Goal: Task Accomplishment & Management: Use online tool/utility

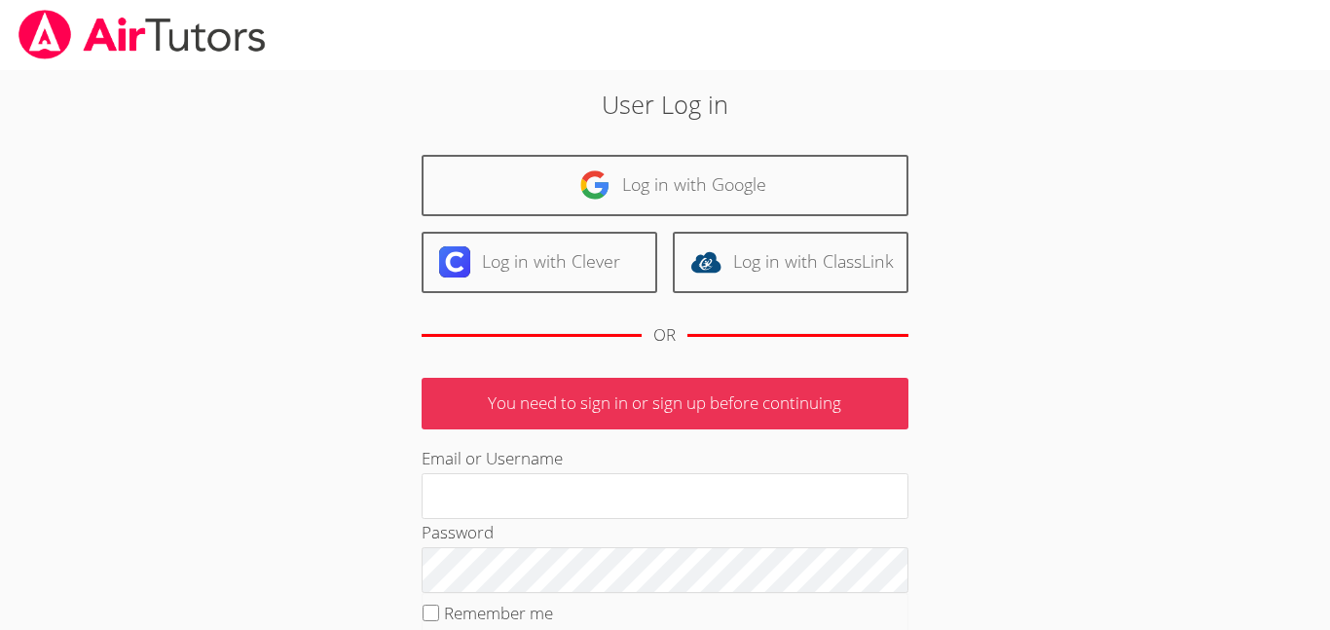
type input "[EMAIL_ADDRESS][PERSON_NAME][DOMAIN_NAME]"
click at [793, 161] on link "Log in with Google" at bounding box center [665, 185] width 487 height 61
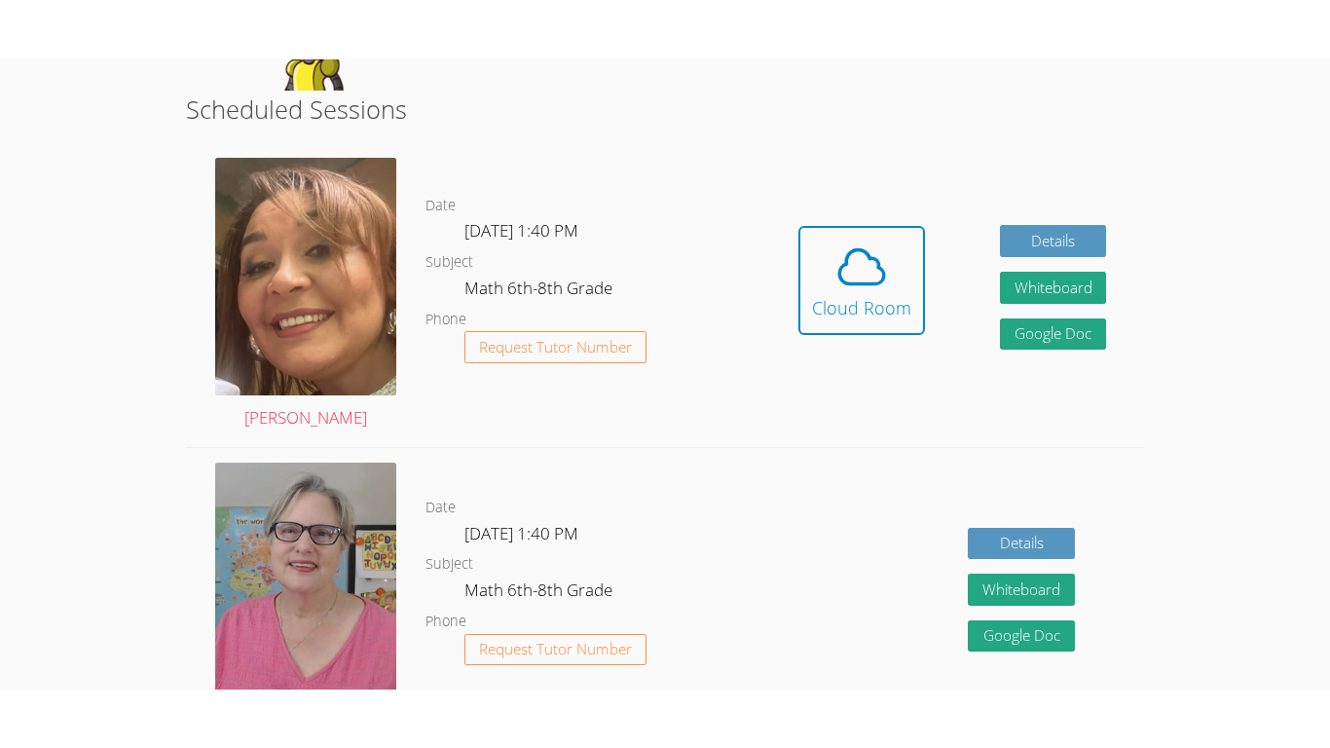
scroll to position [478, 0]
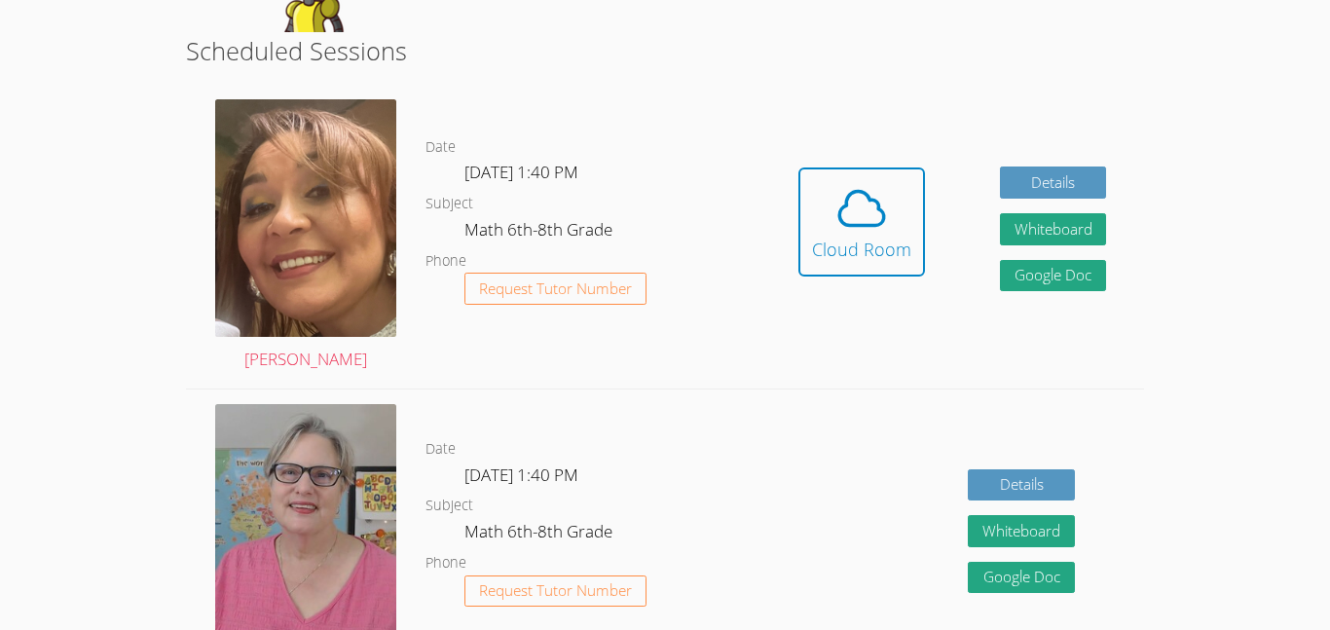
click at [768, 222] on div "Hidden Cloud Room Details Whiteboard Hidden Google Doc" at bounding box center [951, 236] width 383 height 303
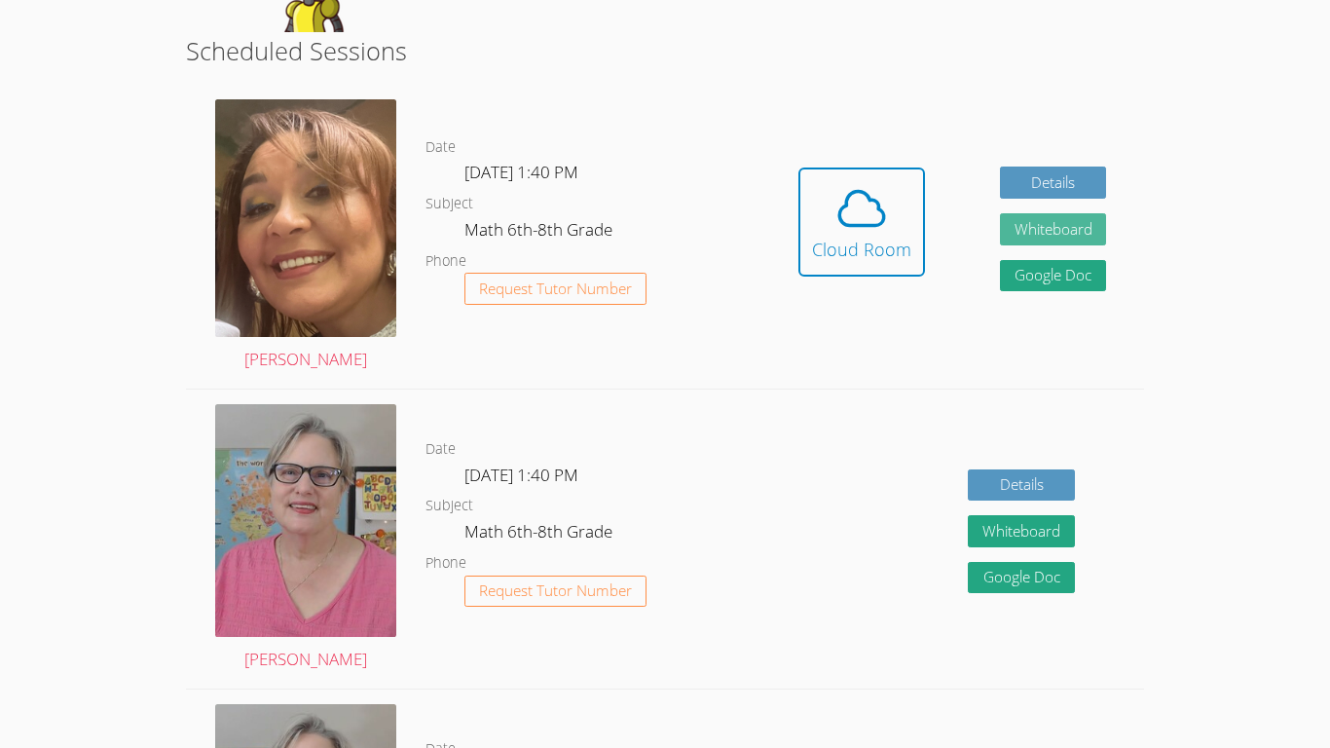
click at [1061, 222] on button "Whiteboard" at bounding box center [1053, 229] width 107 height 32
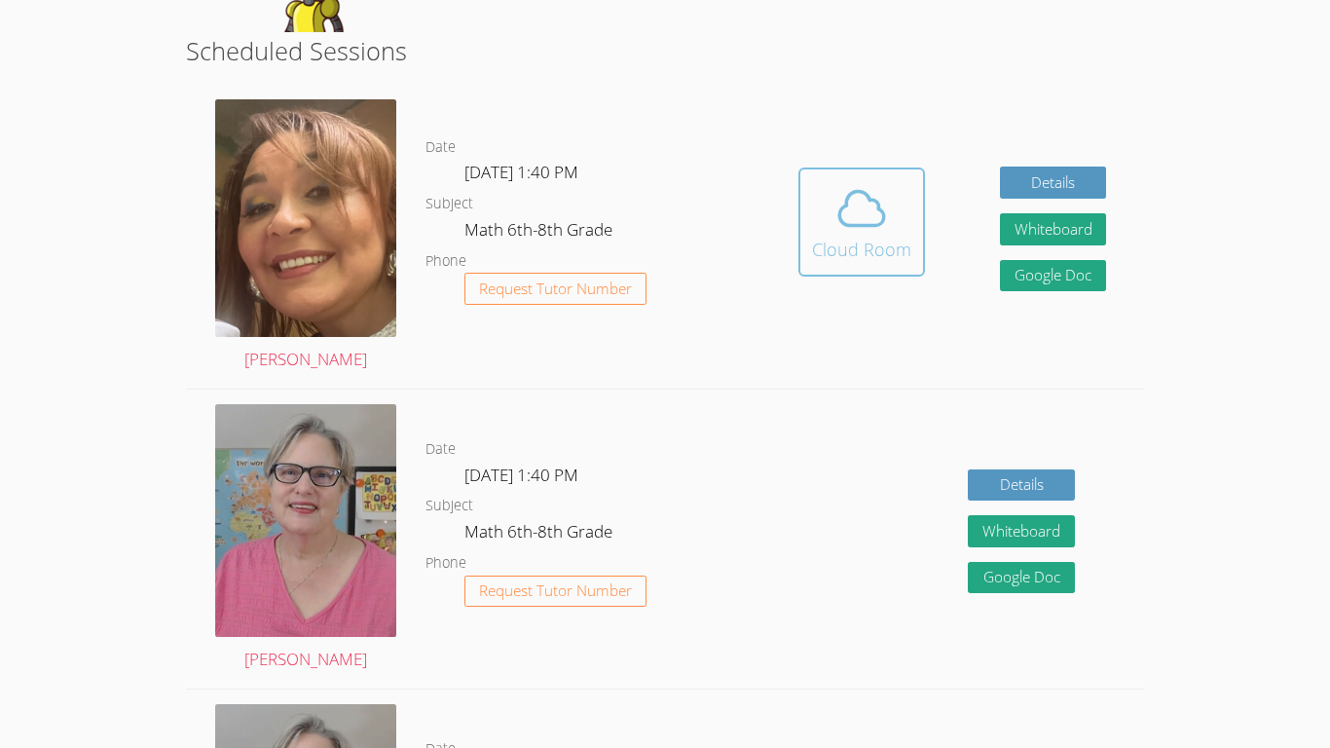
click at [892, 253] on div "Cloud Room" at bounding box center [861, 249] width 99 height 27
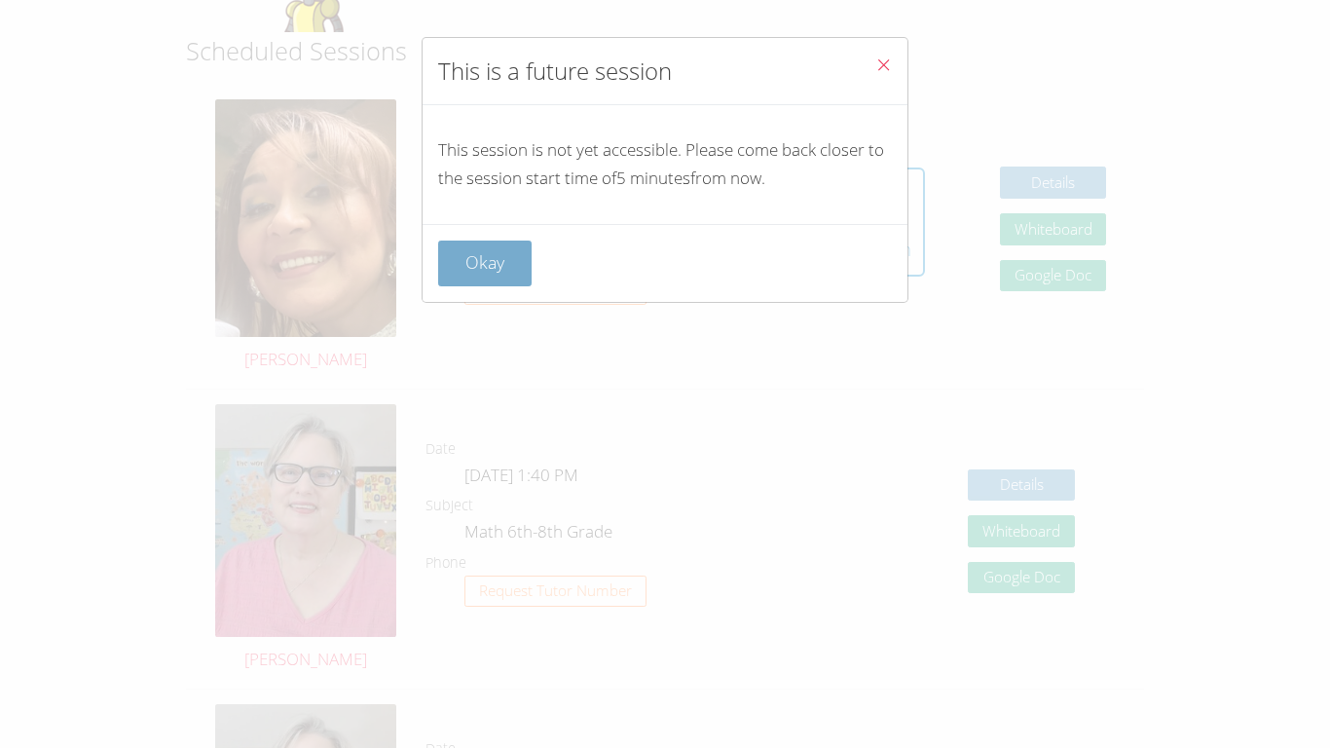
click at [473, 267] on button "Okay" at bounding box center [484, 263] width 93 height 46
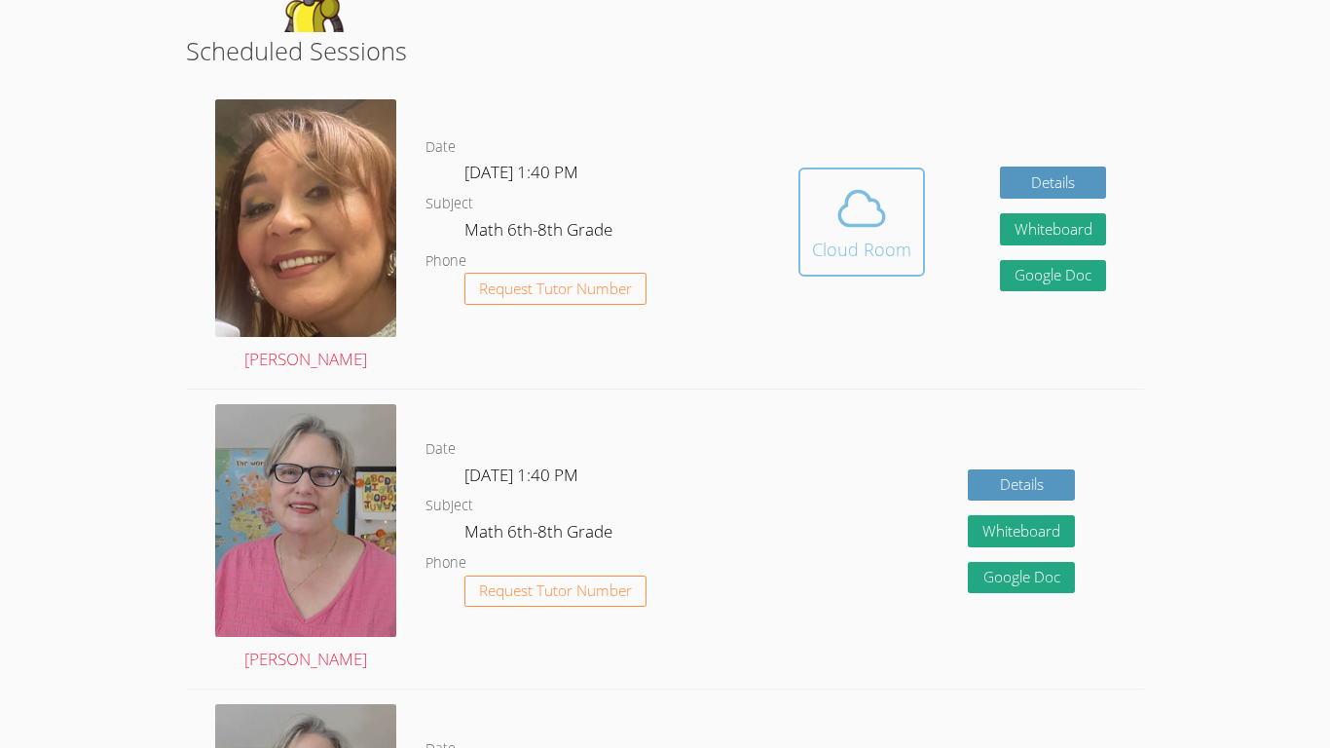
click at [844, 267] on button "Cloud Room" at bounding box center [861, 221] width 127 height 109
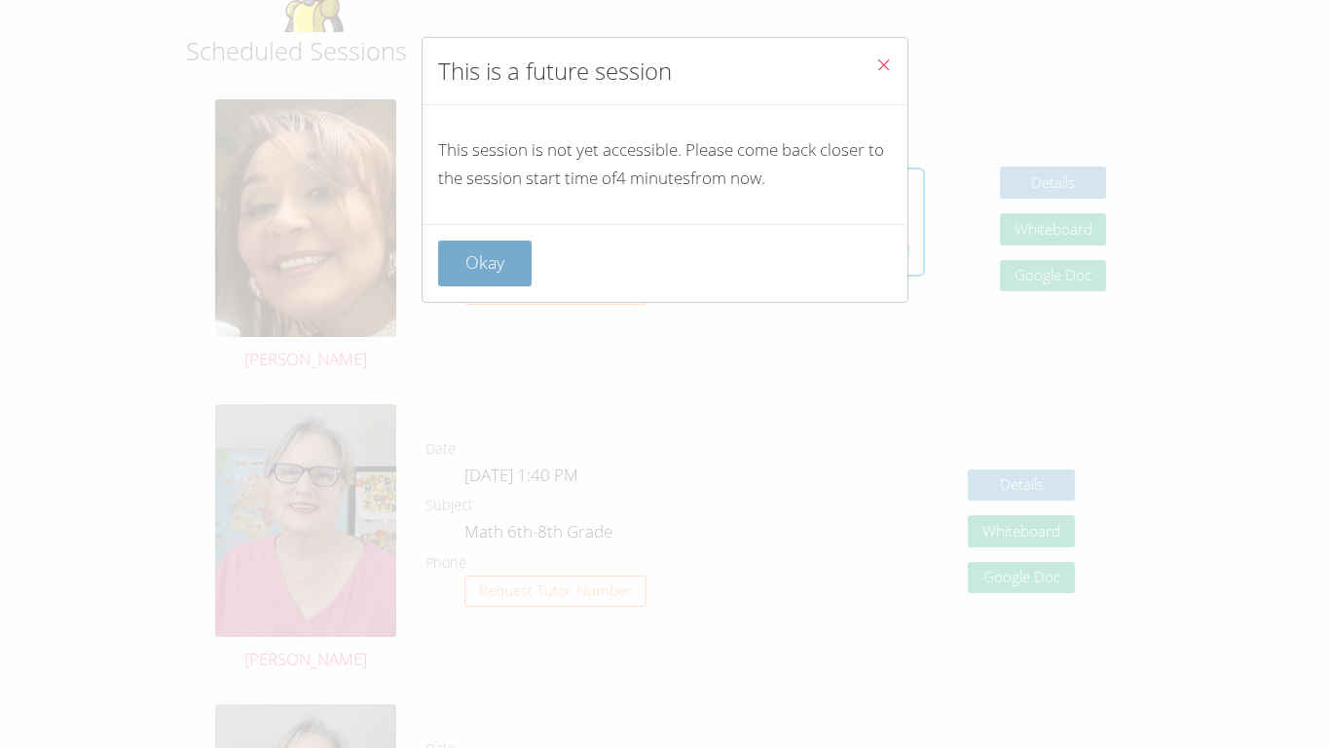
click at [490, 253] on button "Okay" at bounding box center [484, 263] width 93 height 46
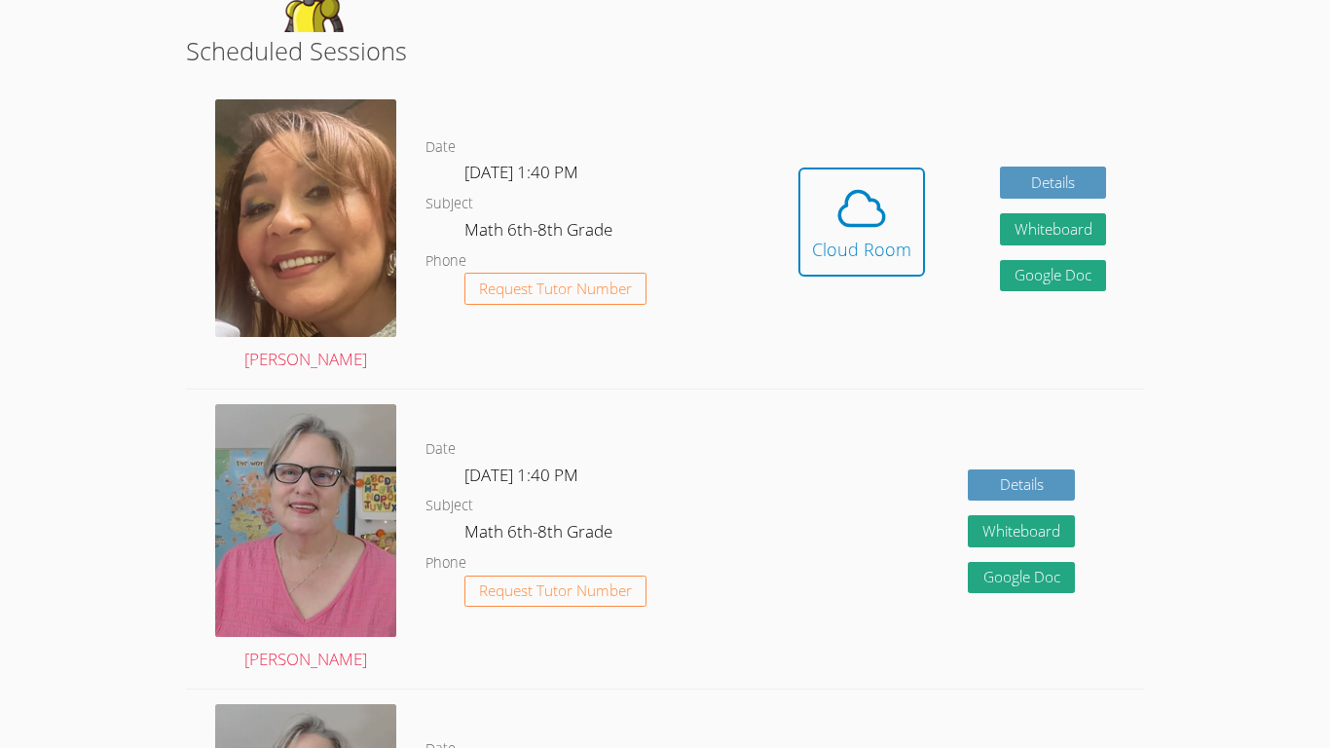
click at [801, 491] on div "Details Whiteboard Hidden Google Doc" at bounding box center [951, 538] width 383 height 299
click at [894, 201] on span at bounding box center [861, 208] width 99 height 55
click at [853, 262] on div "Cloud Room" at bounding box center [861, 249] width 99 height 27
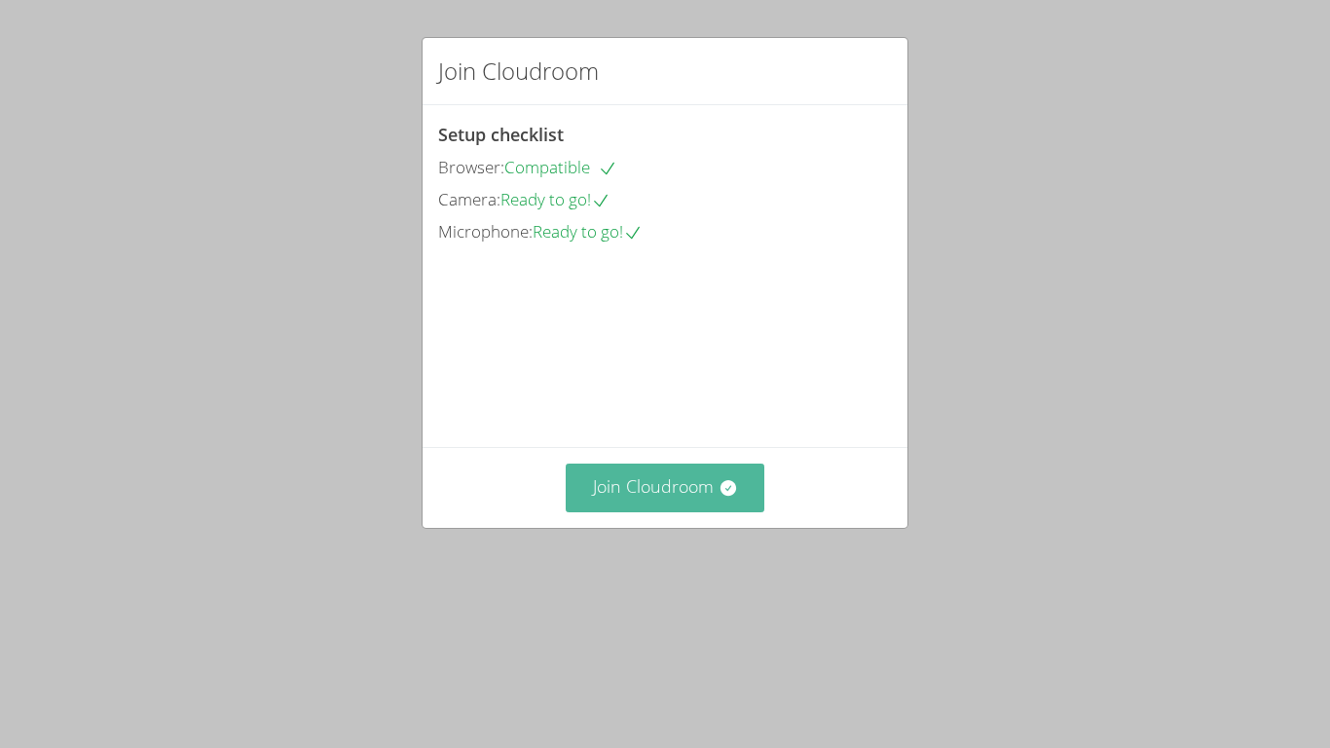
click at [679, 511] on button "Join Cloudroom" at bounding box center [666, 487] width 200 height 48
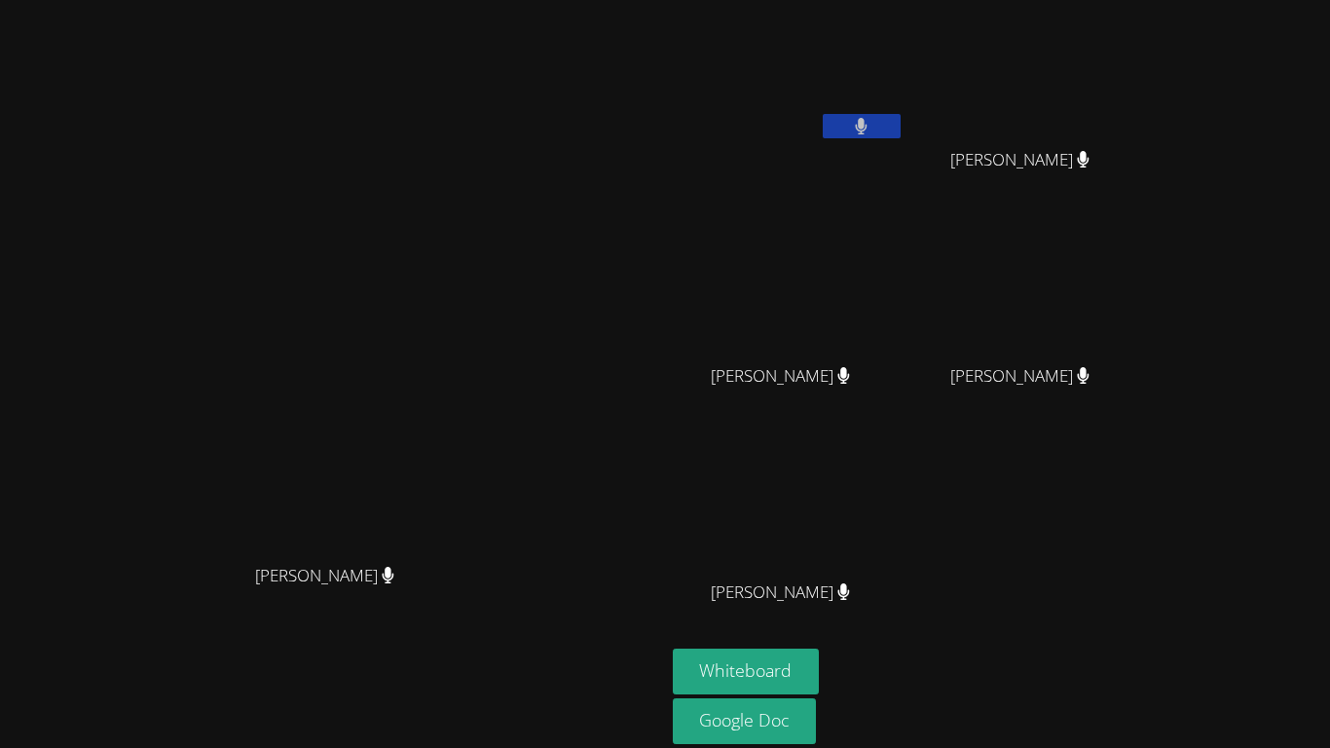
click at [616, 747] on div "[PERSON_NAME] [PERSON_NAME]" at bounding box center [332, 410] width 649 height 805
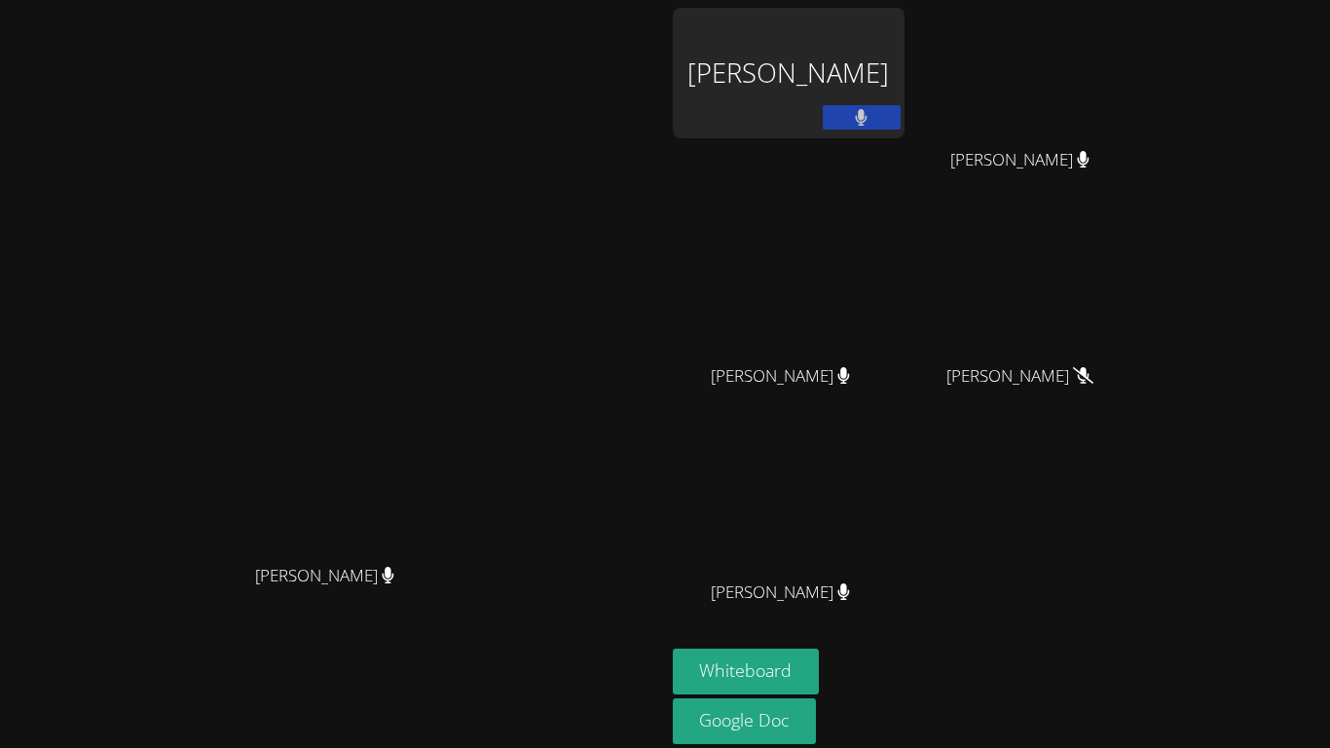
click at [904, 199] on div "[PERSON_NAME]" at bounding box center [789, 112] width 232 height 208
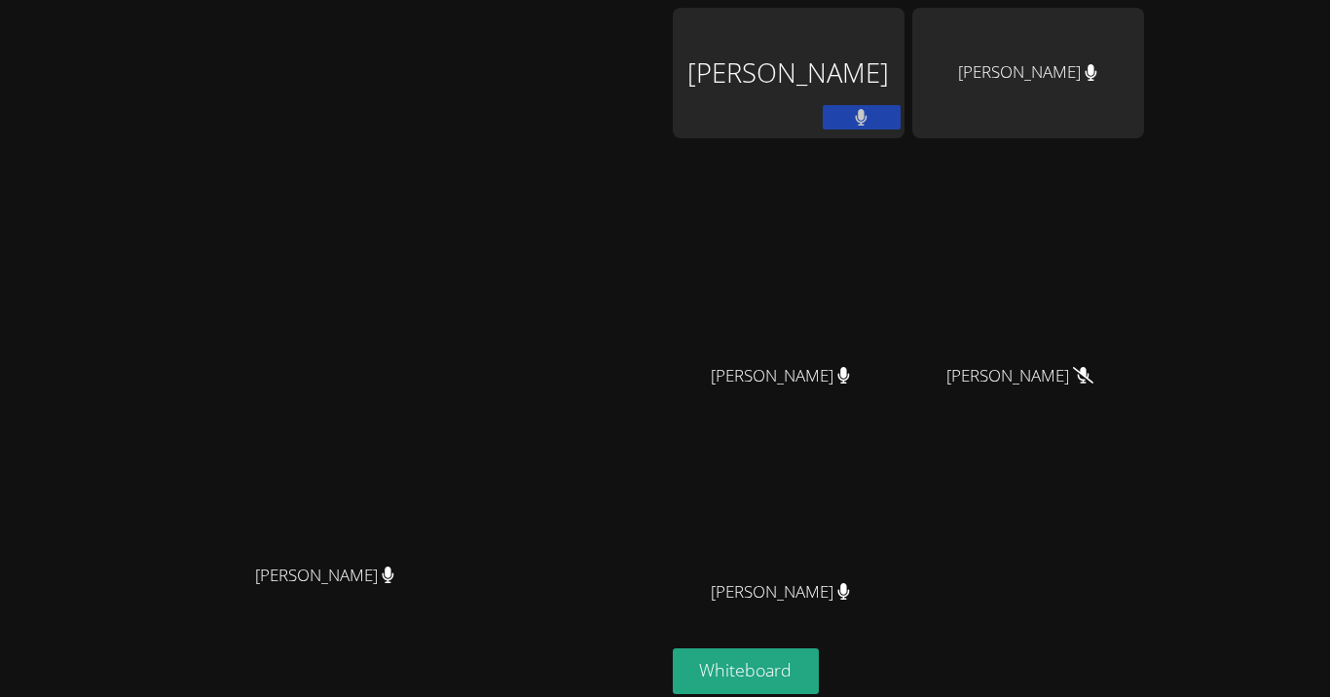
click at [872, 158] on div "[PERSON_NAME]" at bounding box center [789, 112] width 232 height 208
click at [904, 71] on div "[PERSON_NAME]" at bounding box center [789, 73] width 232 height 130
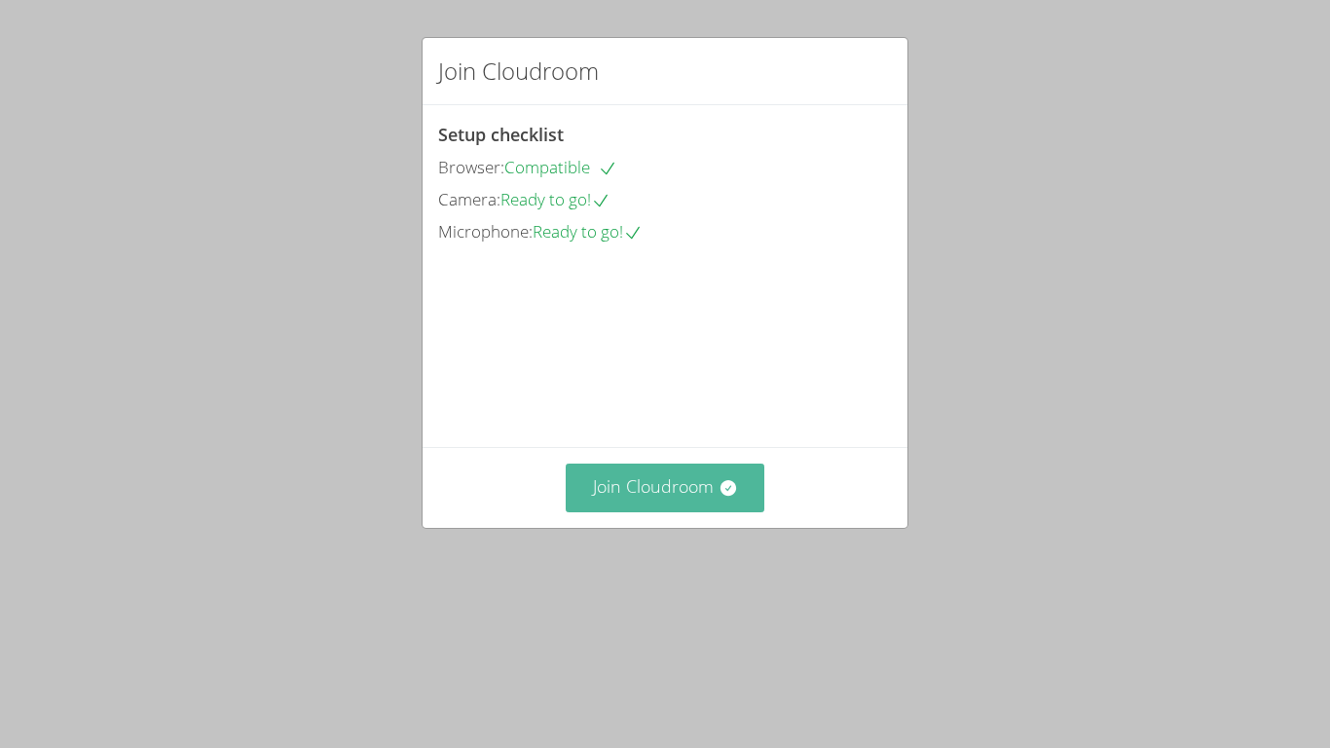
click at [698, 511] on button "Join Cloudroom" at bounding box center [666, 487] width 200 height 48
click at [669, 511] on button "Join Cloudroom" at bounding box center [666, 487] width 200 height 48
